Goal: Find specific page/section: Find specific page/section

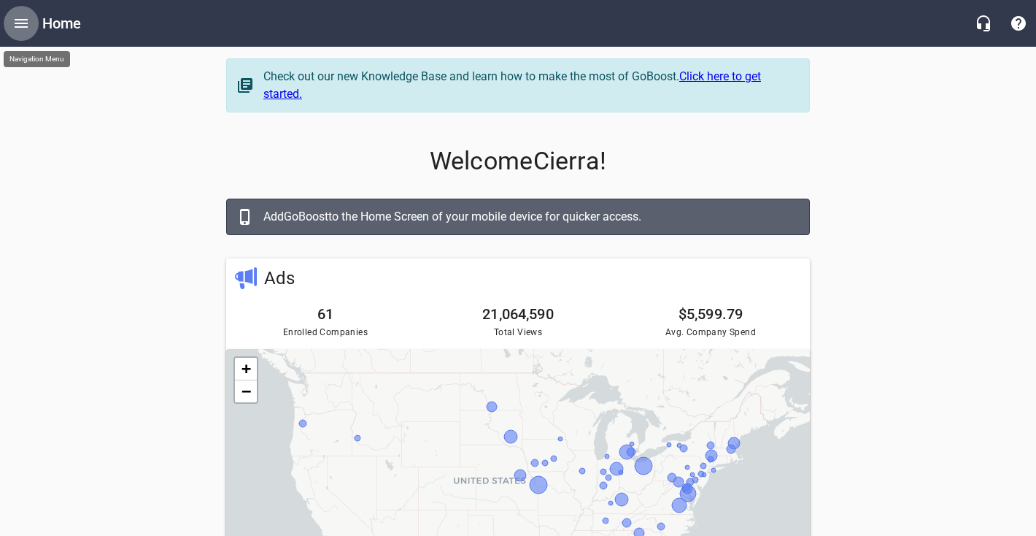
click at [17, 18] on icon "Open drawer" at bounding box center [21, 24] width 18 height 18
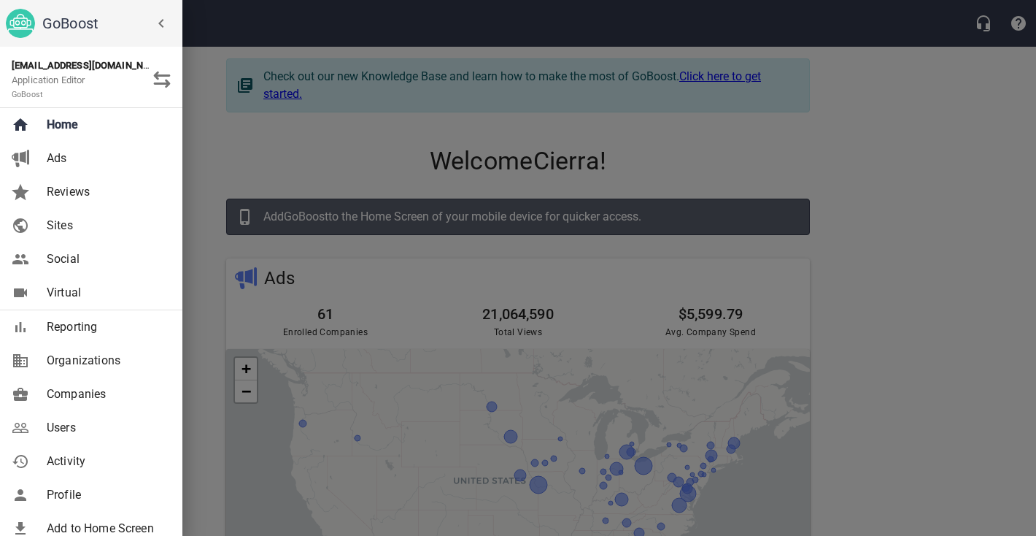
click at [72, 391] on span "Companies" at bounding box center [106, 394] width 118 height 18
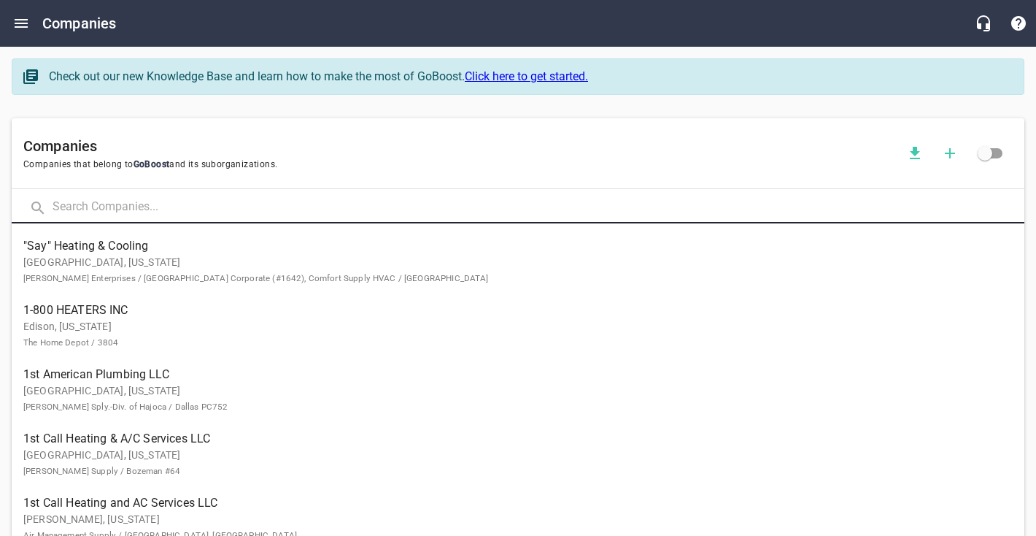
click at [171, 200] on input "text" at bounding box center [539, 207] width 972 height 31
type input "frontier"
click button at bounding box center [0, 0] width 0 height 0
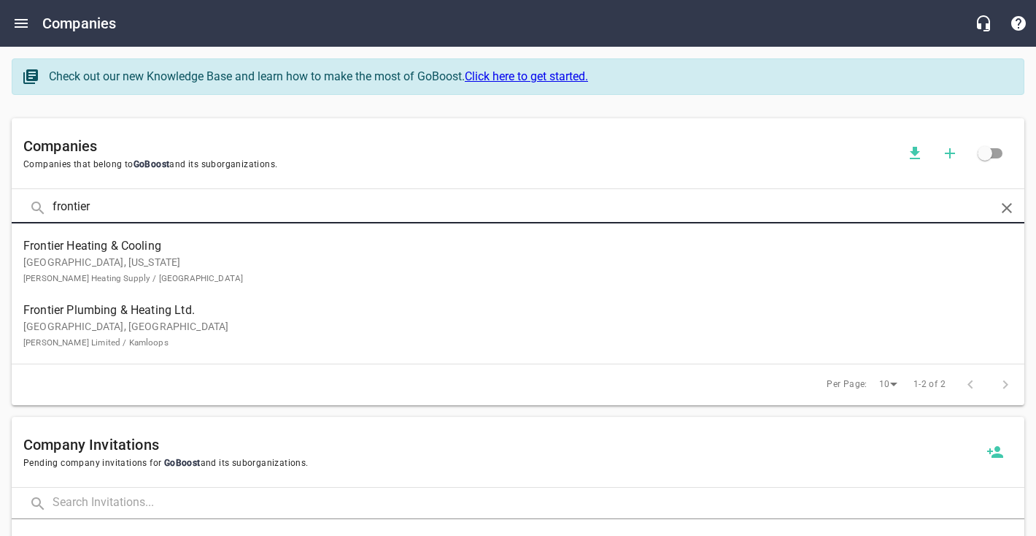
click at [215, 322] on p "[GEOGRAPHIC_DATA], [GEOGRAPHIC_DATA] [PERSON_NAME] Limited / Kamloops" at bounding box center [506, 334] width 966 height 31
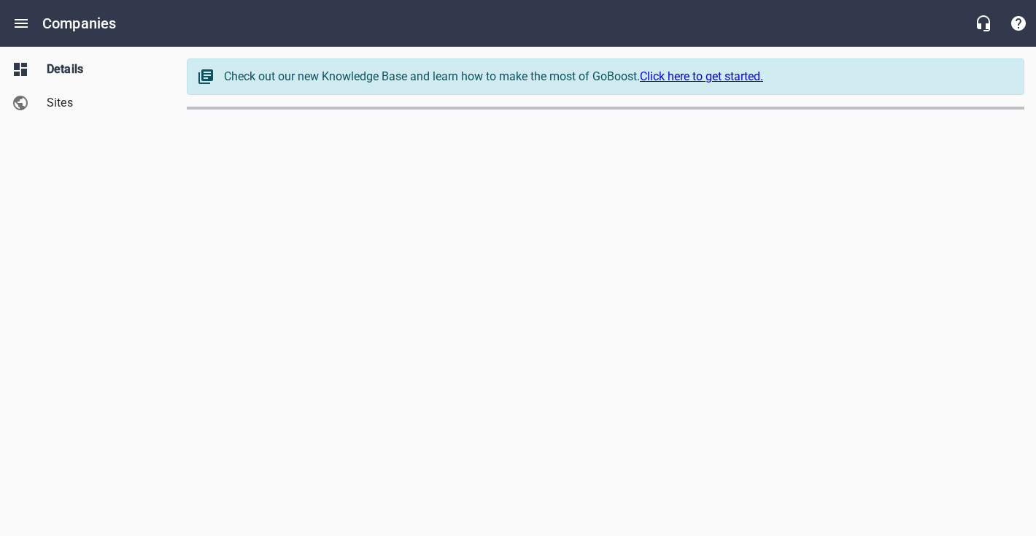
select select "[GEOGRAPHIC_DATA]"
select select "62"
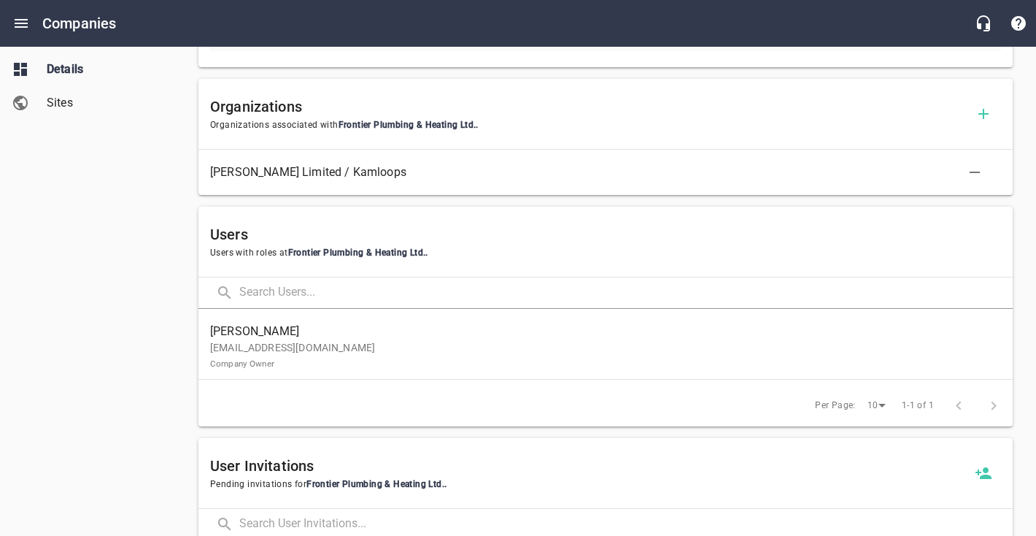
scroll to position [687, 0]
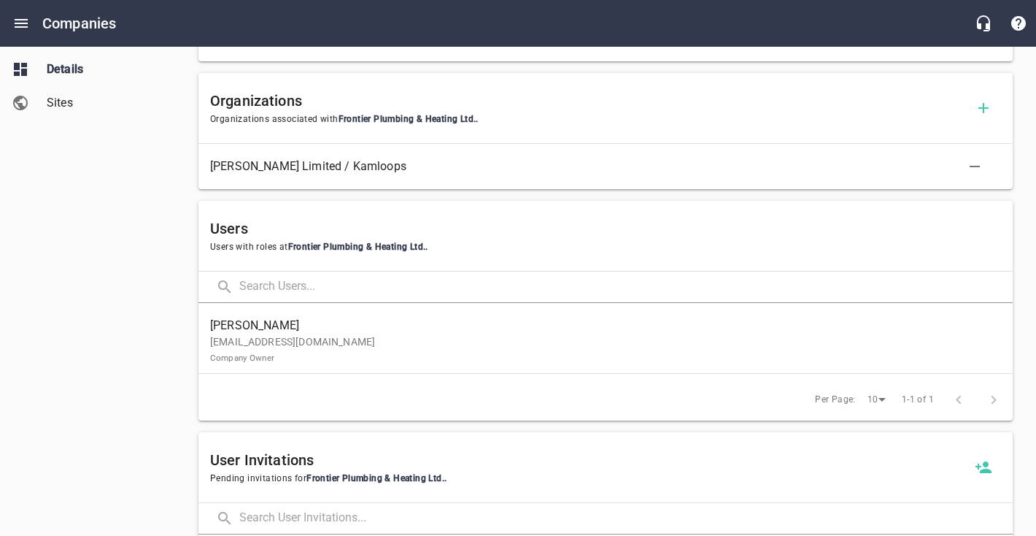
click at [334, 351] on p "[EMAIL_ADDRESS][DOMAIN_NAME] Company Owner" at bounding box center [599, 349] width 779 height 31
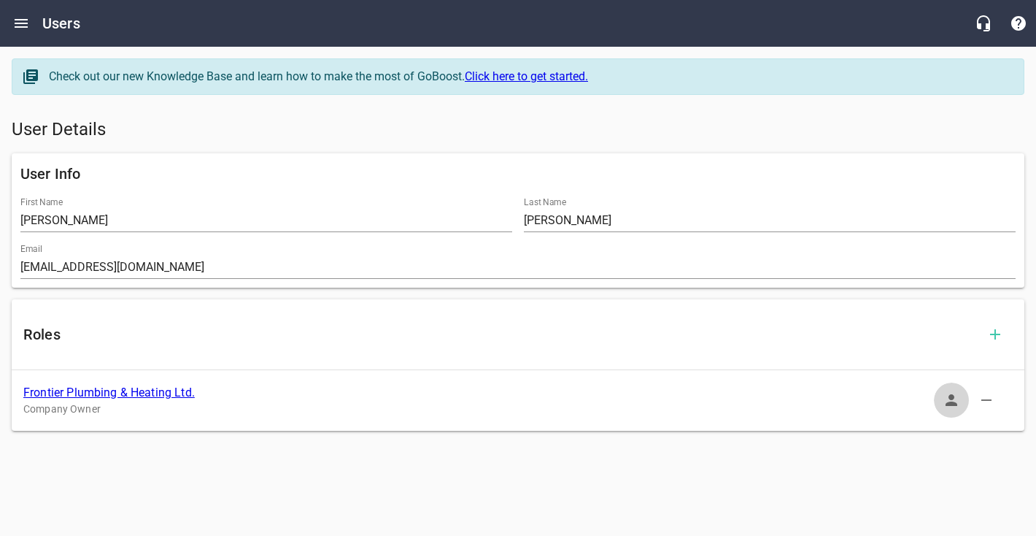
click at [951, 397] on icon "button" at bounding box center [952, 400] width 12 height 12
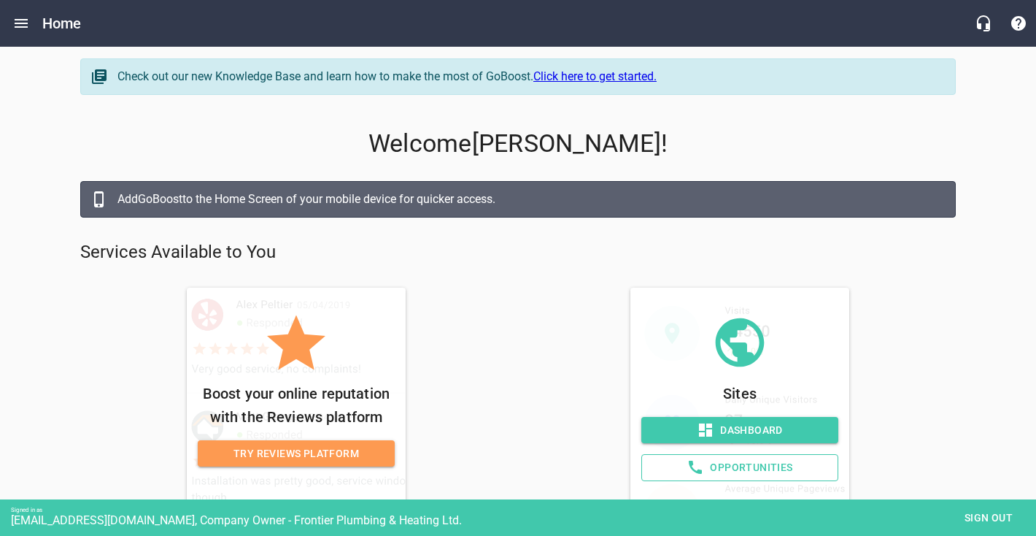
click at [726, 429] on span "Dashboard" at bounding box center [740, 430] width 174 height 18
